Goal: Find contact information: Find contact information

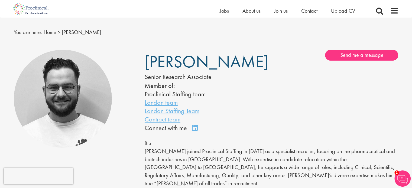
scroll to position [11, 0]
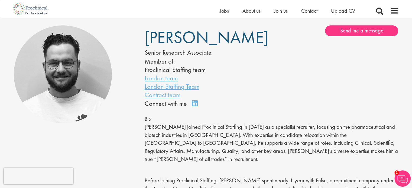
scroll to position [27, 0]
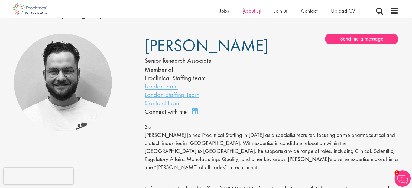
click at [250, 11] on span "About us" at bounding box center [252, 10] width 18 height 7
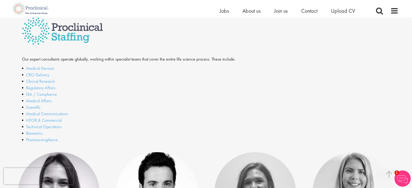
scroll to position [150, 0]
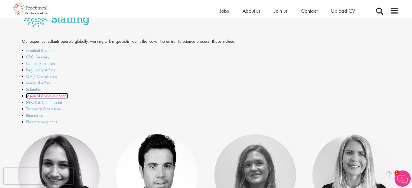
click at [53, 97] on link "Medical Communications" at bounding box center [47, 96] width 42 height 6
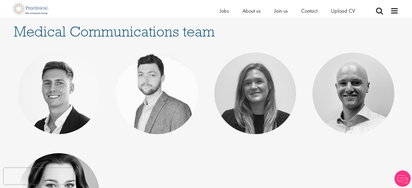
scroll to position [66, 0]
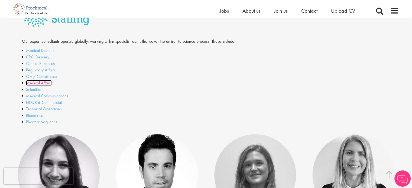
click at [44, 85] on link "Medical Affairs" at bounding box center [39, 83] width 26 height 6
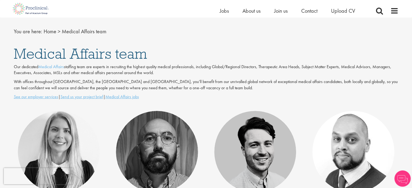
scroll to position [42, 0]
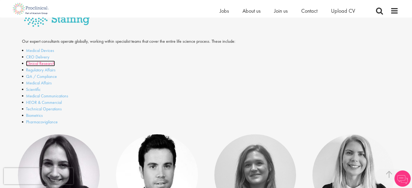
click at [42, 62] on link "Clinical Research" at bounding box center [40, 64] width 29 height 6
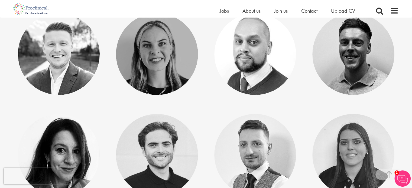
scroll to position [134, 0]
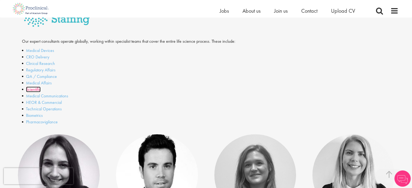
click at [38, 91] on link "Scientific" at bounding box center [33, 90] width 15 height 6
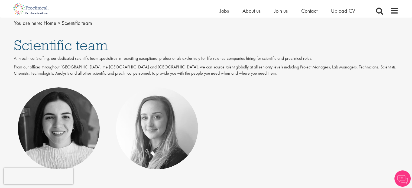
scroll to position [60, 0]
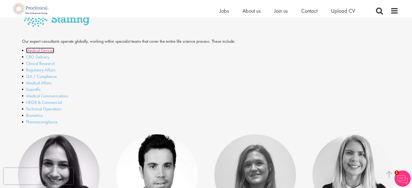
click at [47, 52] on link "Medical Devices" at bounding box center [40, 51] width 28 height 6
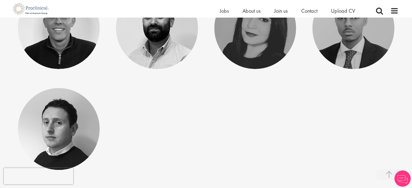
scroll to position [511, 0]
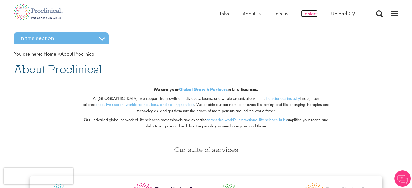
click at [310, 15] on span "Contact" at bounding box center [309, 13] width 16 height 7
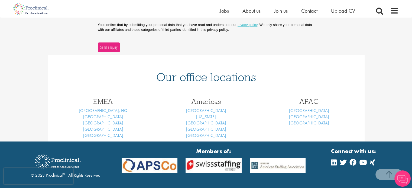
scroll to position [217, 0]
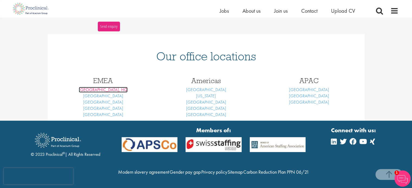
click at [100, 87] on link "[GEOGRAPHIC_DATA], HQ" at bounding box center [103, 90] width 49 height 6
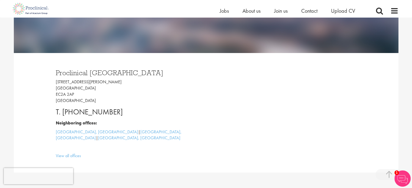
scroll to position [108, 0]
